Goal: Information Seeking & Learning: Learn about a topic

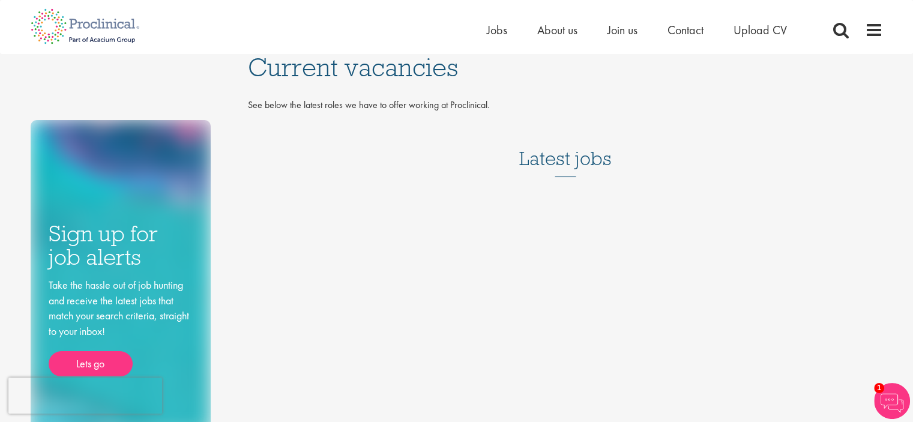
click at [562, 157] on h3 "Latest jobs" at bounding box center [565, 147] width 92 height 59
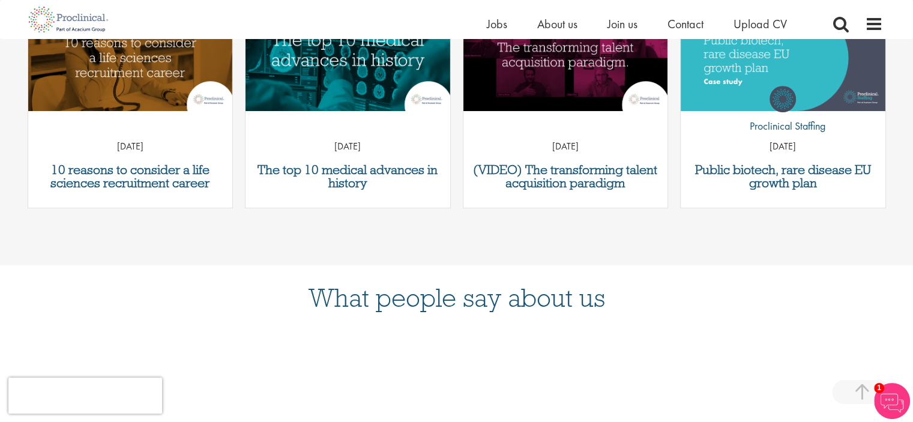
scroll to position [511, 0]
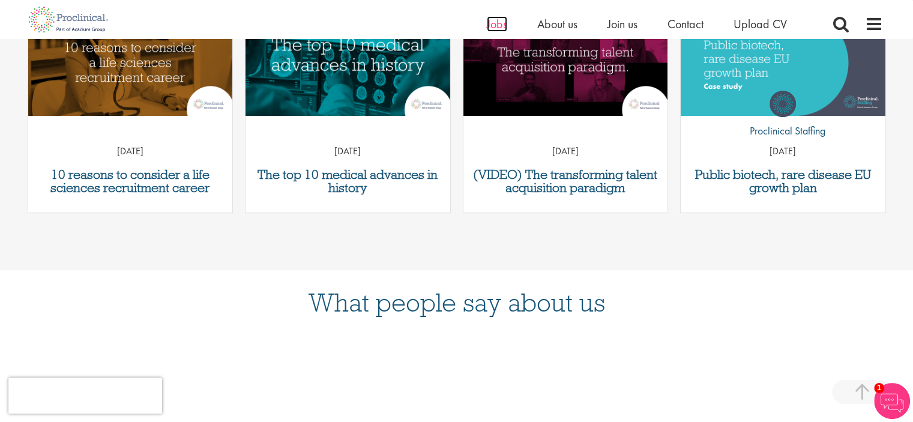
click at [496, 25] on span "Jobs" at bounding box center [497, 24] width 20 height 16
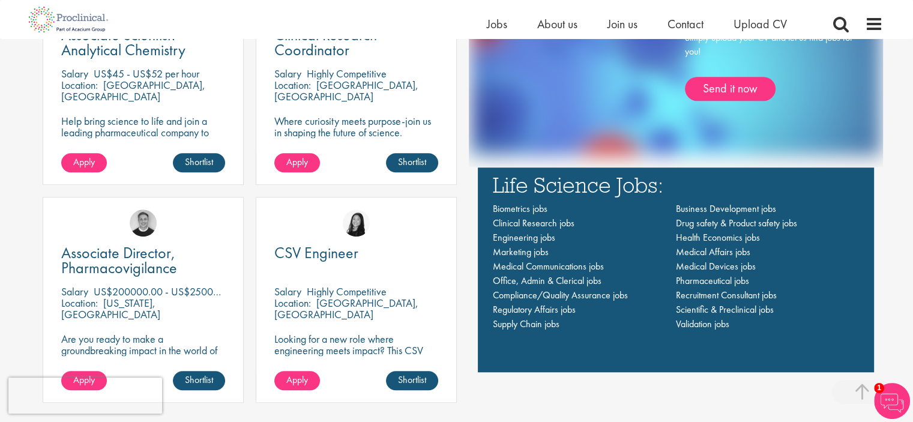
scroll to position [806, 0]
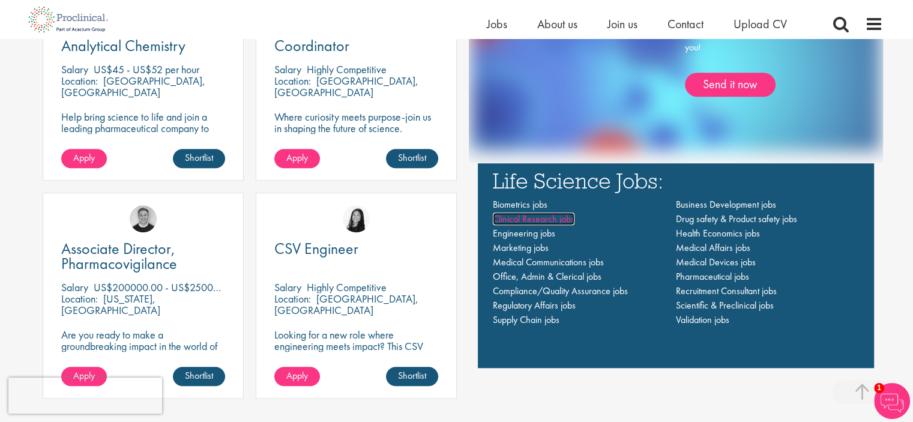
click at [551, 221] on span "Clinical Research jobs" at bounding box center [534, 218] width 82 height 13
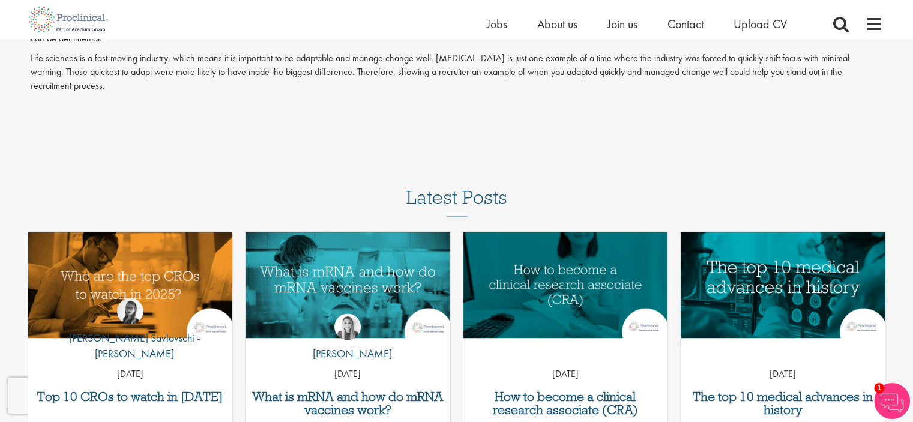
scroll to position [1737, 0]
